Goal: Task Accomplishment & Management: Manage account settings

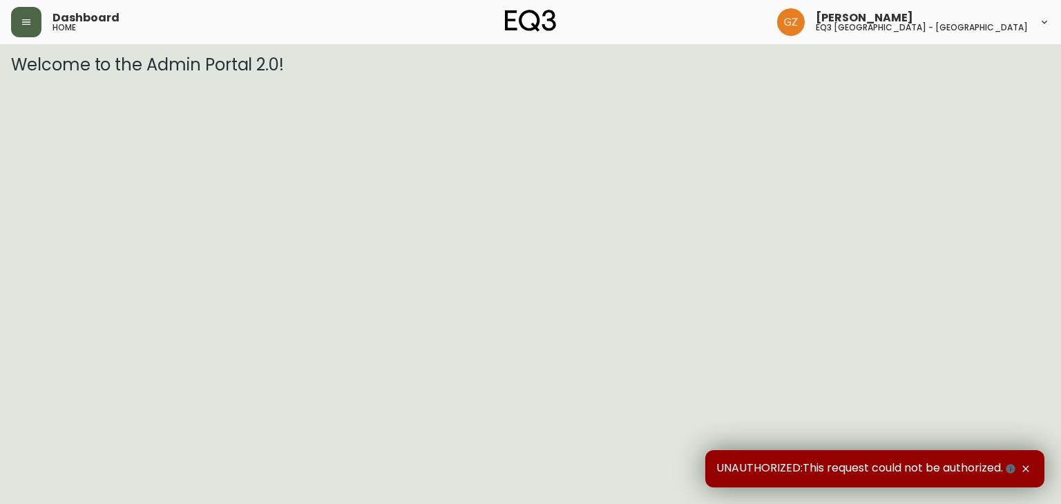
click at [21, 27] on icon "button" at bounding box center [26, 22] width 11 height 11
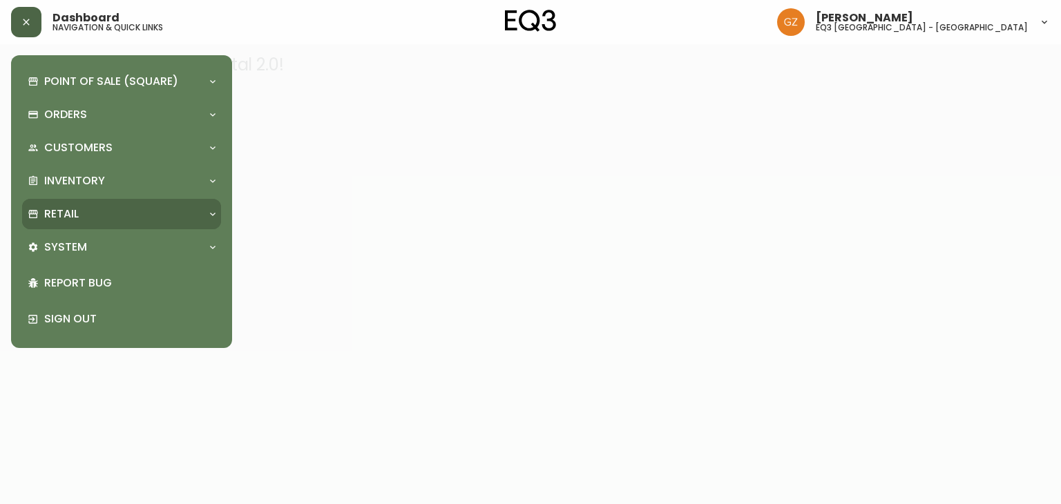
click at [66, 213] on p "Retail" at bounding box center [61, 214] width 35 height 15
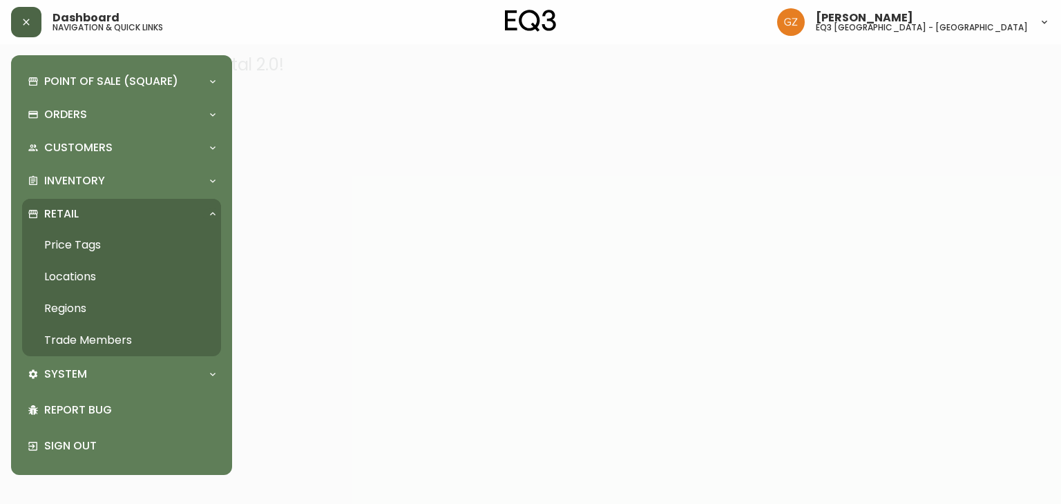
click at [69, 338] on link "Trade Members" at bounding box center [121, 341] width 199 height 32
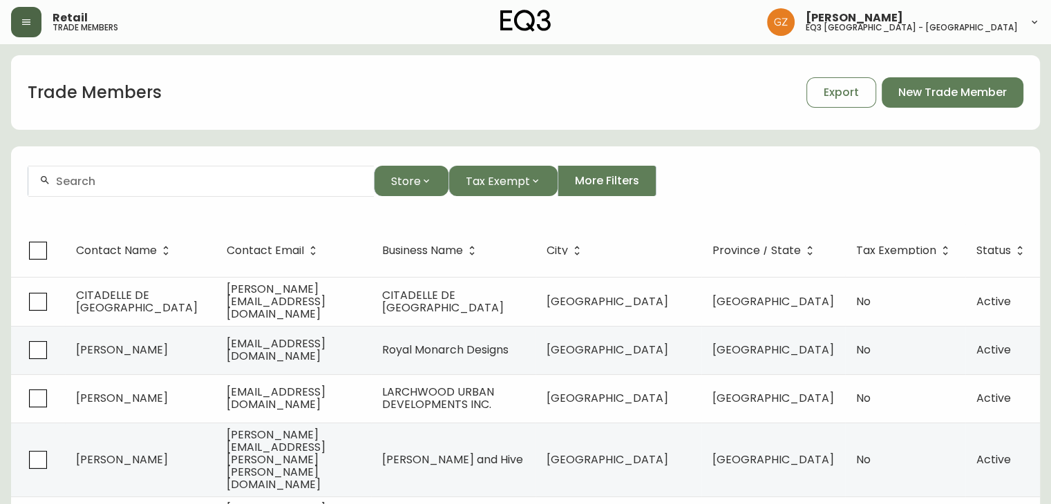
click at [164, 189] on div at bounding box center [200, 181] width 345 height 31
paste input "1201926717"
type input "1201926717"
click at [145, 166] on div "[PERSON_NAME]" at bounding box center [200, 181] width 345 height 31
click at [274, 178] on input "[PERSON_NAME]" at bounding box center [209, 181] width 307 height 13
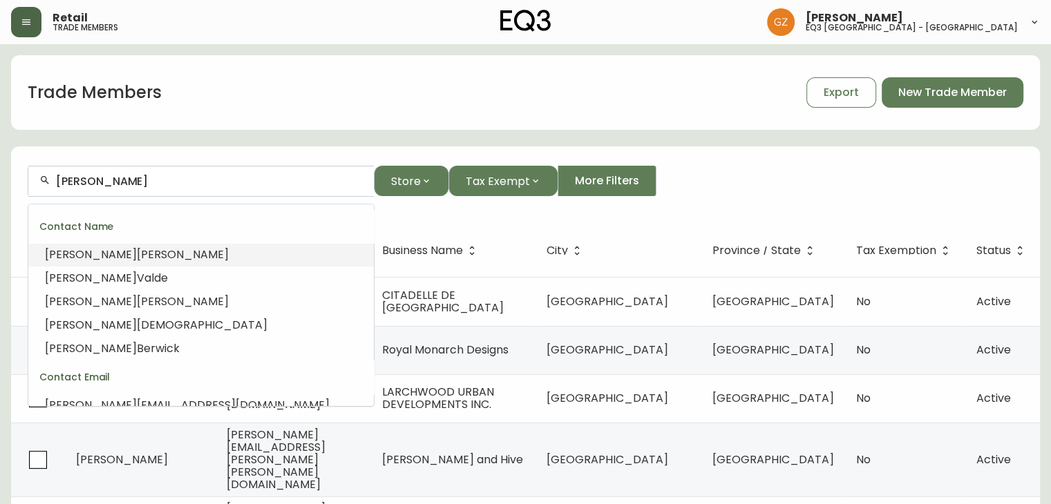
drag, startPoint x: 140, startPoint y: 180, endPoint x: 0, endPoint y: 173, distance: 140.4
click at [0, 173] on main "Trade Members Export New Trade Member [PERSON_NAME] Store Tax Exempt More Filte…" at bounding box center [525, 432] width 1051 height 777
paste input "[EMAIL_ADDRESS][PERSON_NAME][DOMAIN_NAME]"
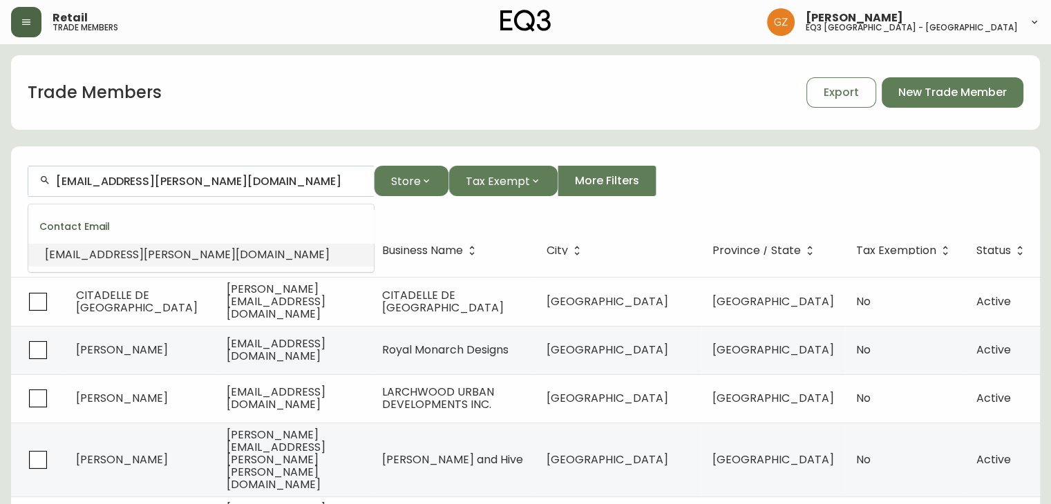
click at [134, 247] on span "[EMAIL_ADDRESS][PERSON_NAME][DOMAIN_NAME]" at bounding box center [187, 255] width 285 height 16
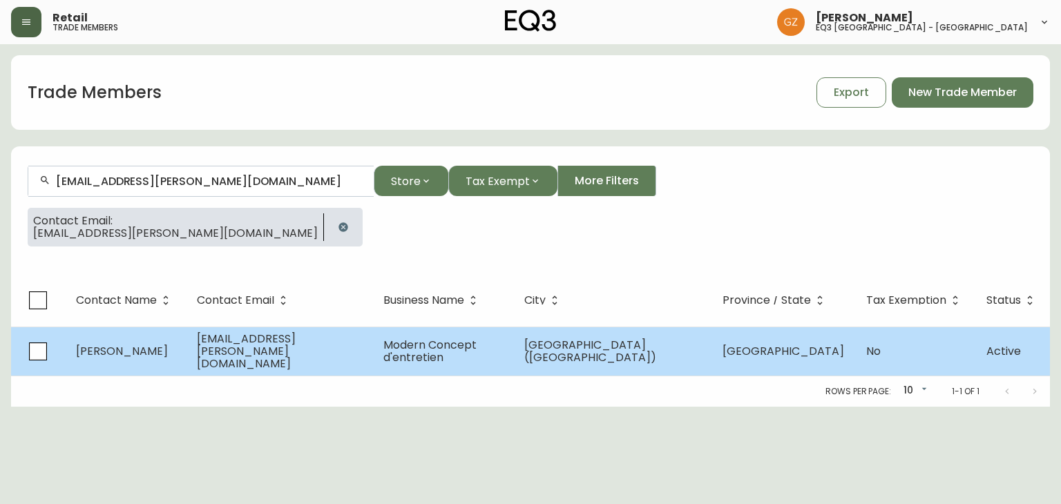
type input "[EMAIL_ADDRESS][PERSON_NAME][DOMAIN_NAME]"
click at [287, 347] on span "[EMAIL_ADDRESS][PERSON_NAME][DOMAIN_NAME]" at bounding box center [246, 351] width 99 height 41
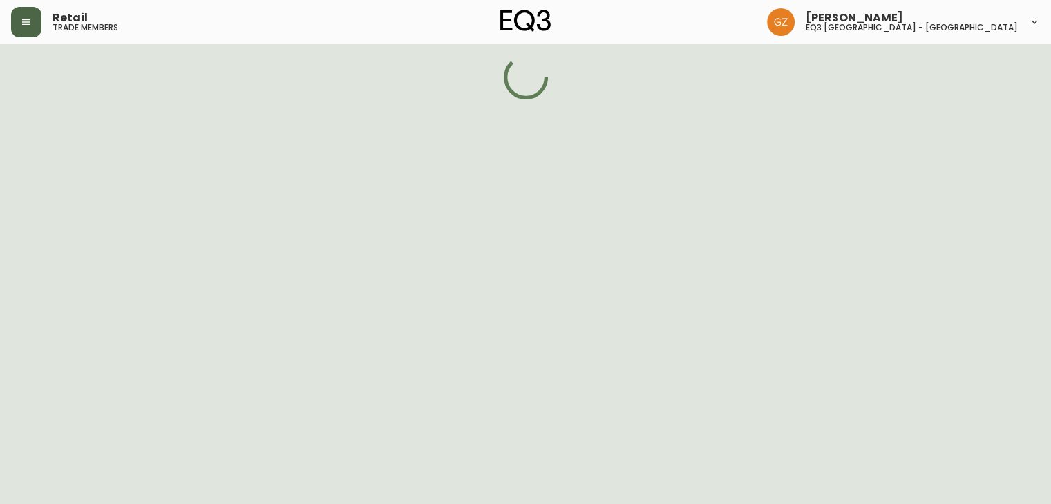
select select "QC"
select select "CA"
select select "CA_FR"
select select "Other"
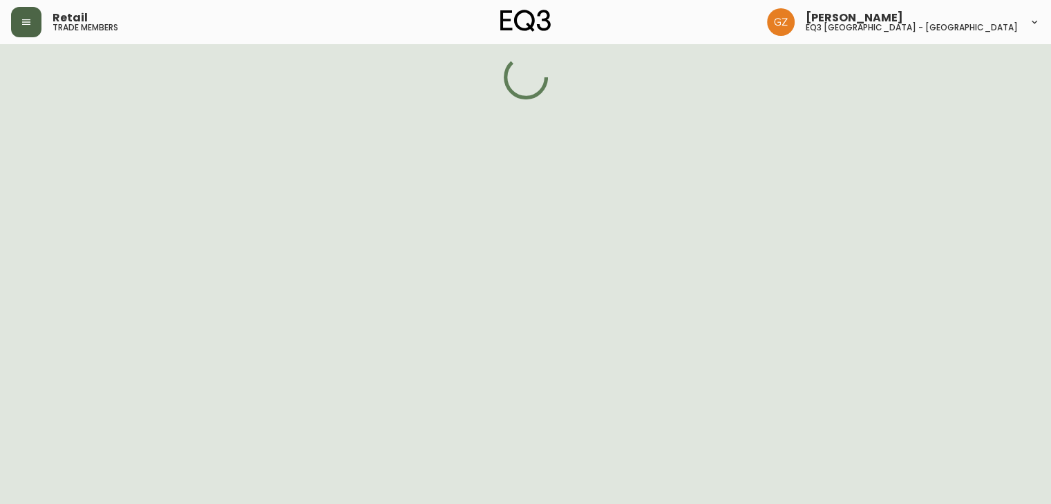
select select "false"
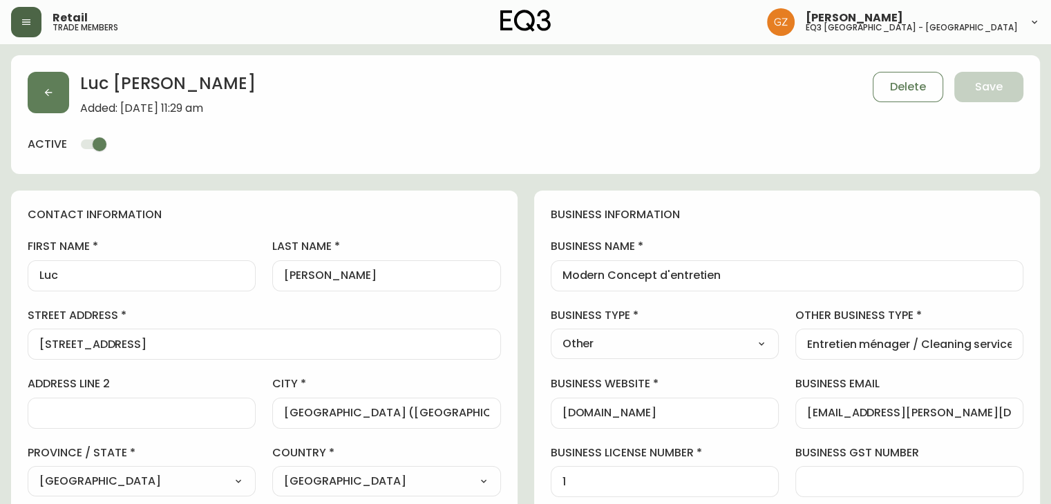
type input "EQ3 [GEOGRAPHIC_DATA] - [GEOGRAPHIC_DATA]"
select select "cjw10z96t00cw6gs04aeyfqxf"
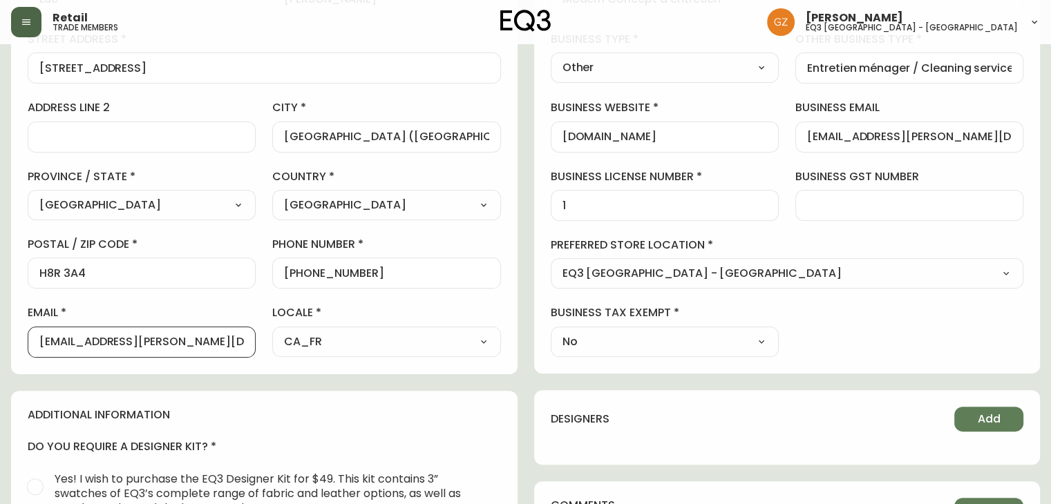
drag, startPoint x: 221, startPoint y: 344, endPoint x: 0, endPoint y: 349, distance: 221.1
click at [0, 349] on main "[PERSON_NAME] Added: [DATE] 11:29 am Delete Save active contact information fir…" at bounding box center [525, 327] width 1051 height 1119
